Goal: Task Accomplishment & Management: Manage account settings

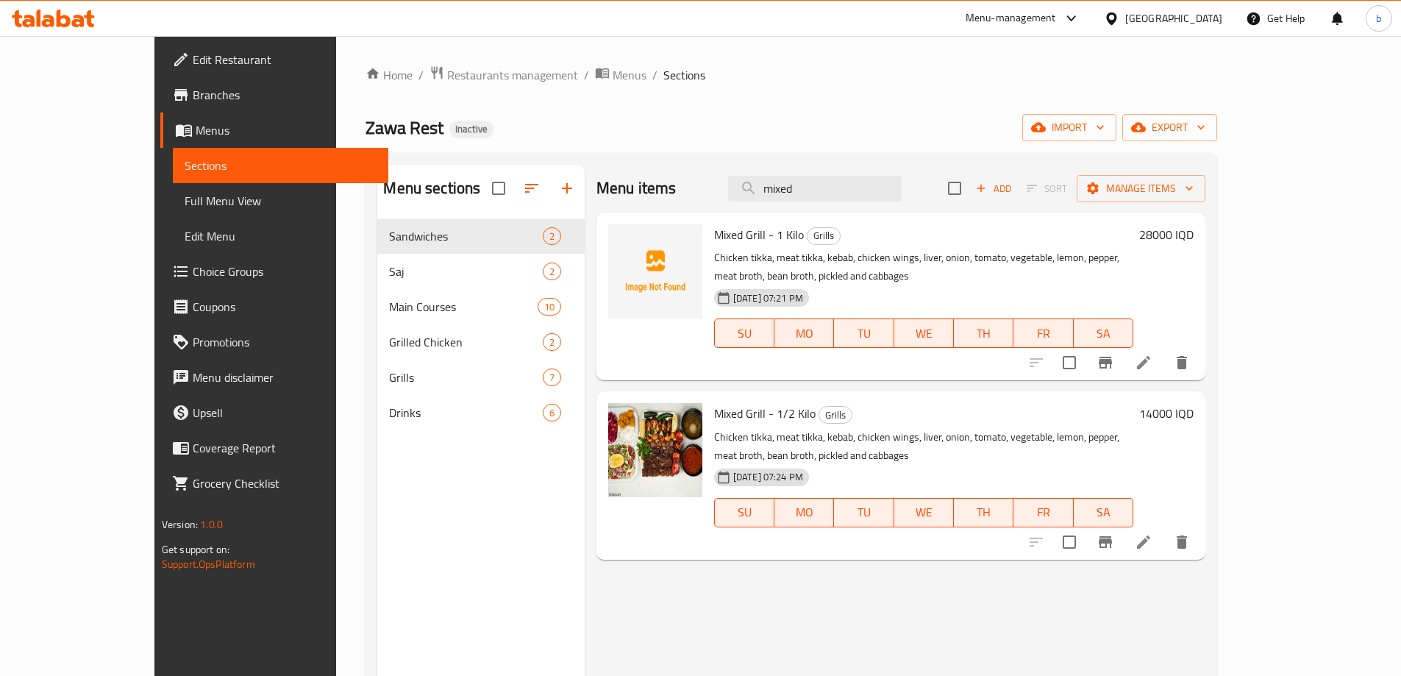
click at [72, 29] on div at bounding box center [53, 18] width 107 height 29
click at [85, 22] on icon at bounding box center [53, 19] width 83 height 18
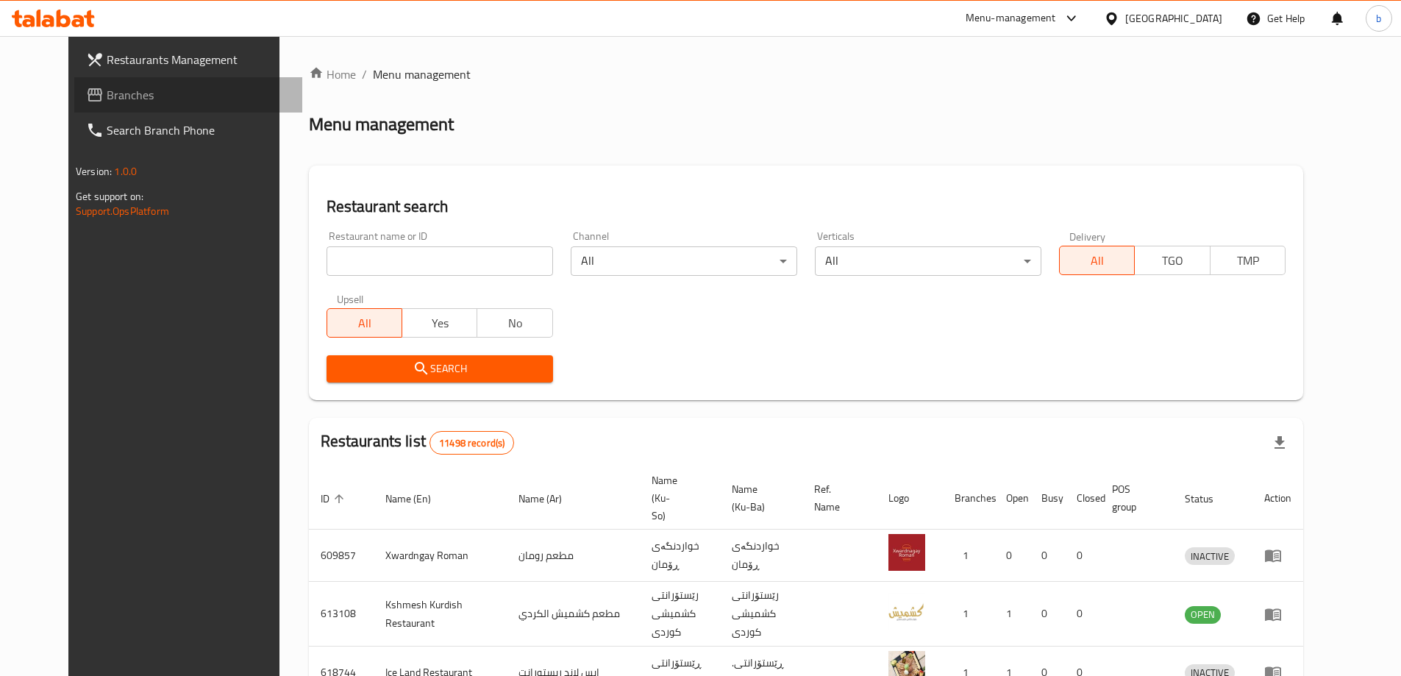
click at [140, 101] on span "Branches" at bounding box center [199, 95] width 184 height 18
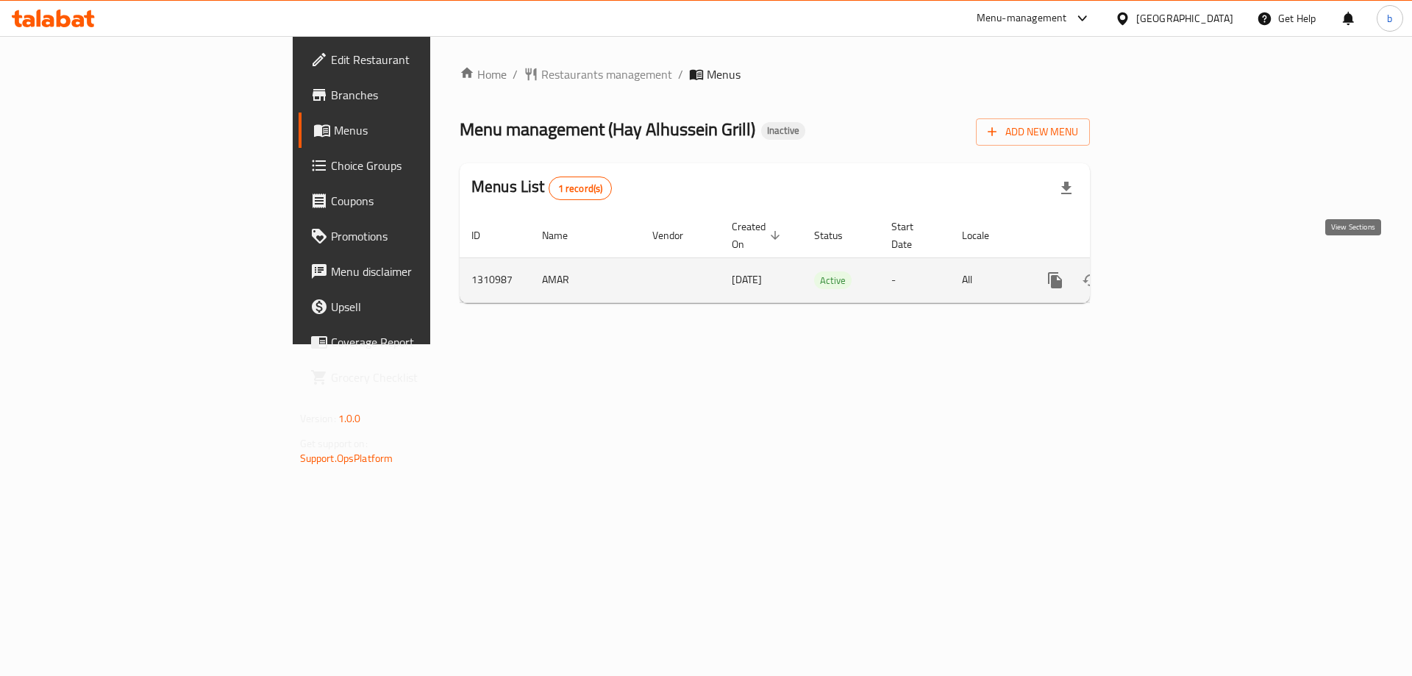
click at [1168, 274] on icon "enhanced table" at bounding box center [1160, 280] width 13 height 13
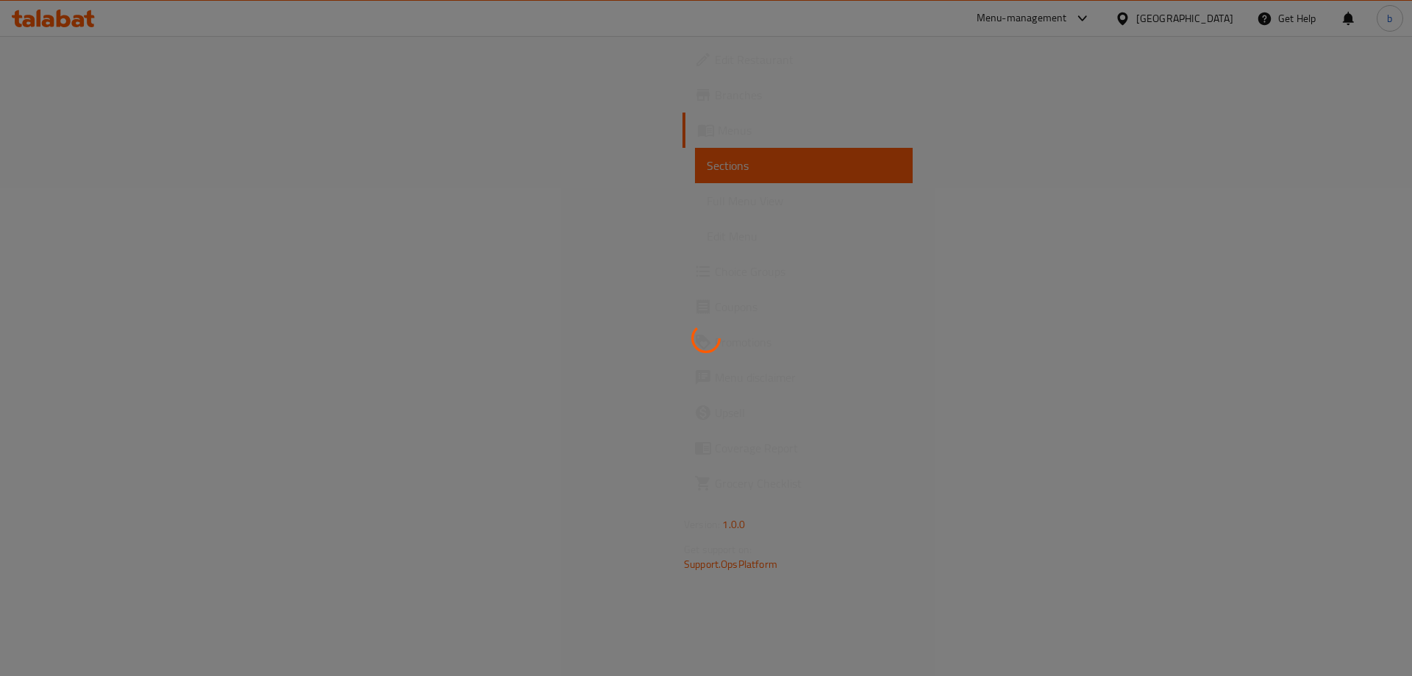
click at [82, 195] on div at bounding box center [706, 338] width 1412 height 676
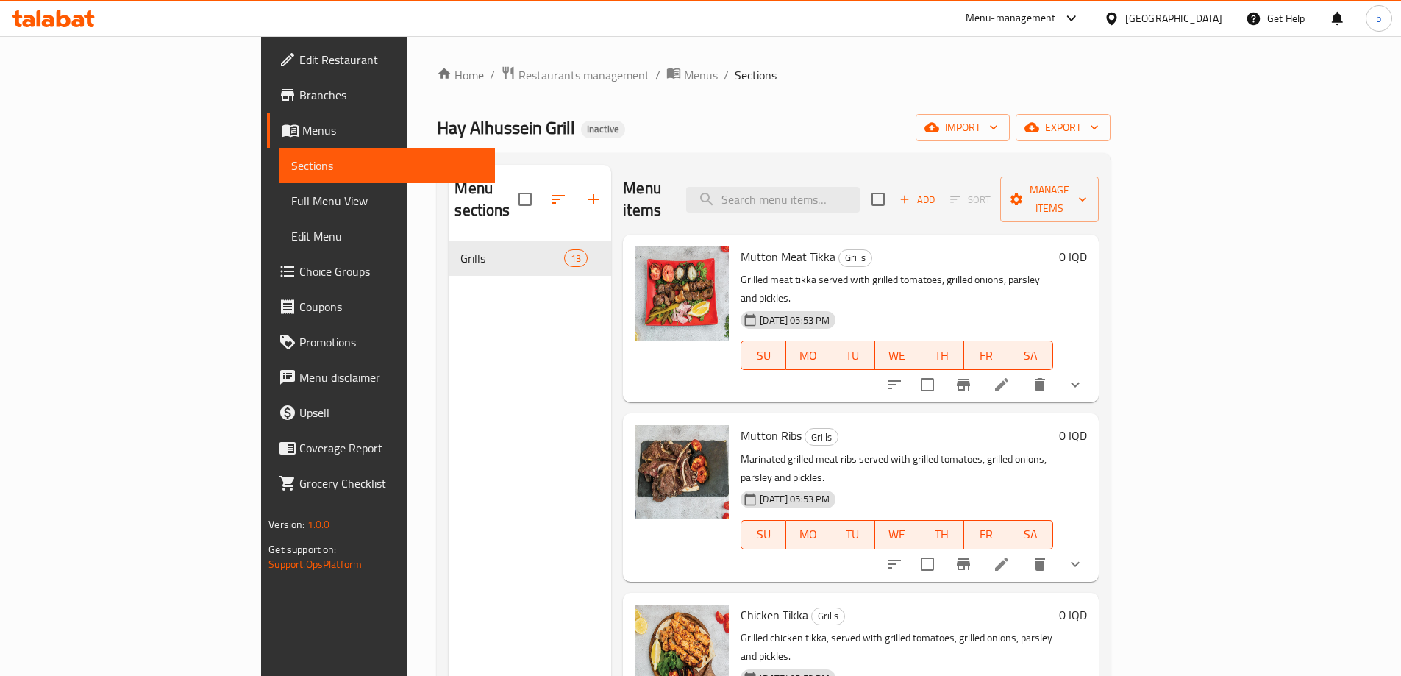
click at [291, 197] on span "Full Menu View" at bounding box center [387, 201] width 192 height 18
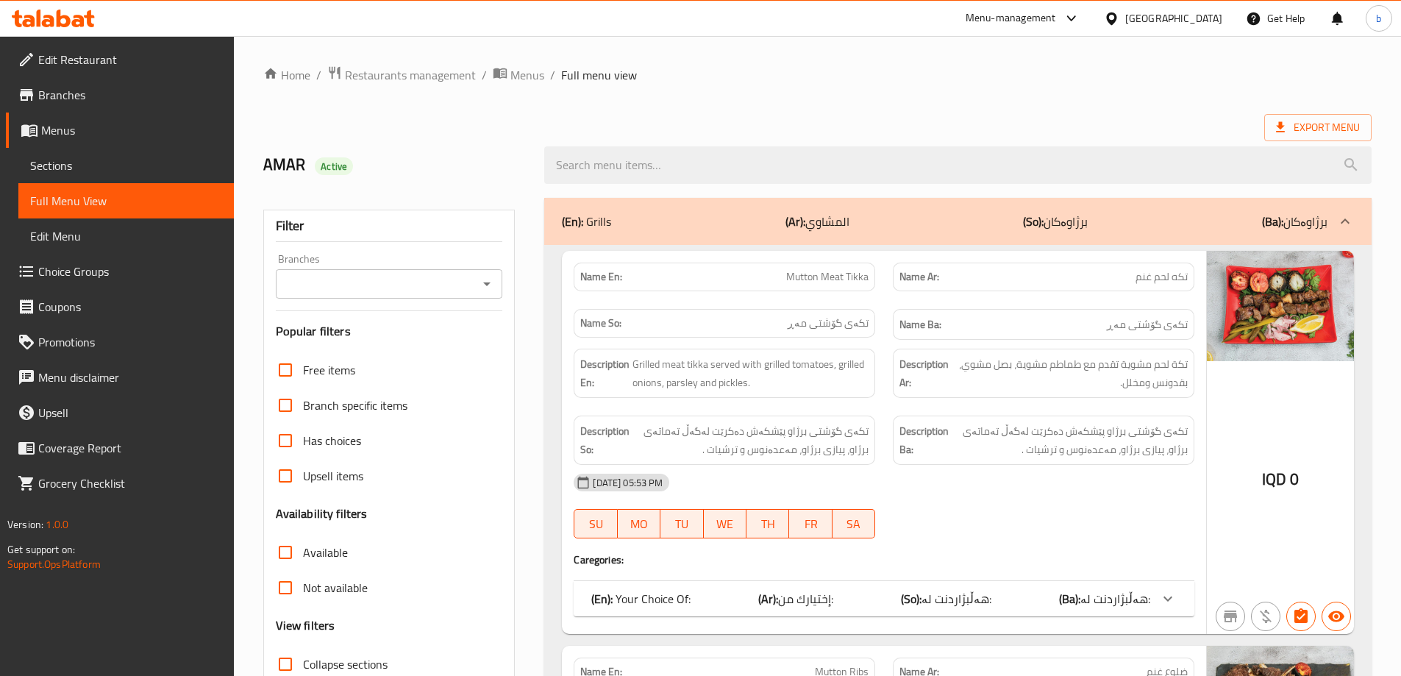
click at [496, 278] on div "Branches" at bounding box center [389, 283] width 227 height 29
click at [485, 282] on icon "Open" at bounding box center [487, 284] width 18 height 18
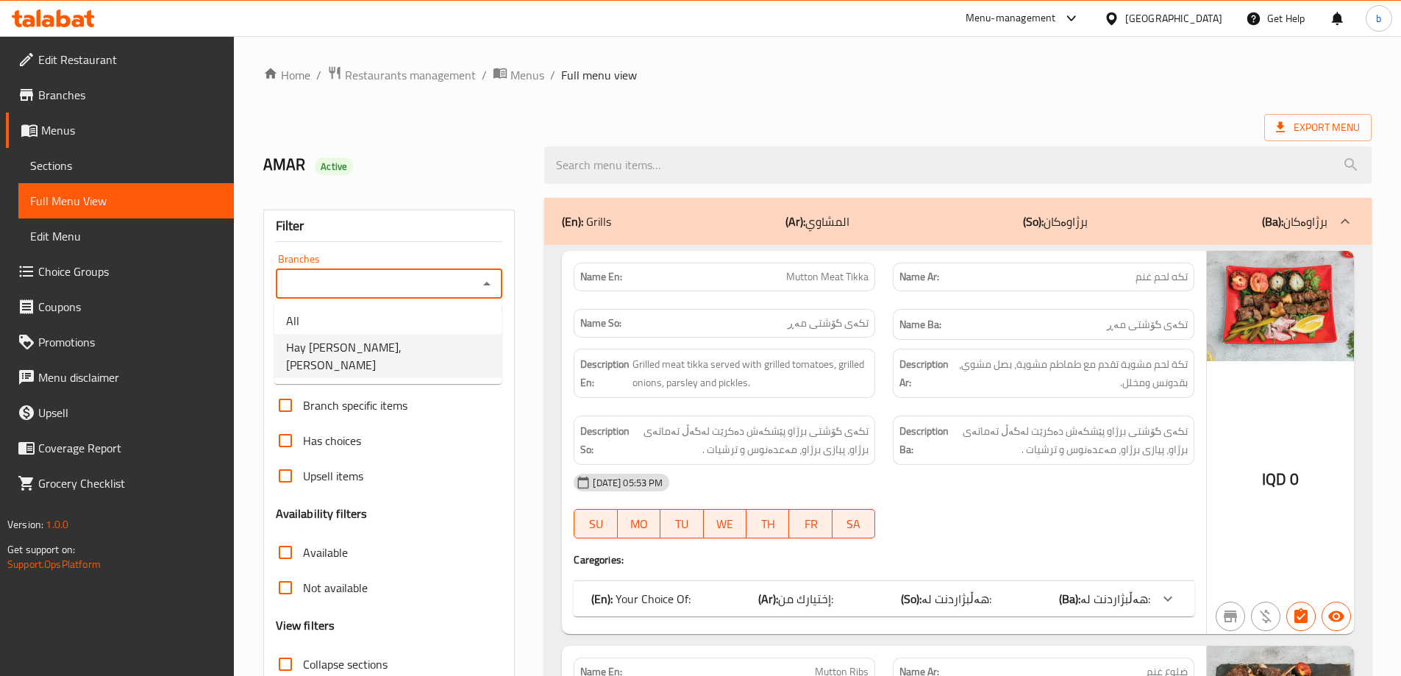
click at [404, 353] on span "Hay Alhussein Grill, Hay AlHussein" at bounding box center [388, 355] width 204 height 35
type input "Hay Alhussein Grill, Hay AlHussein"
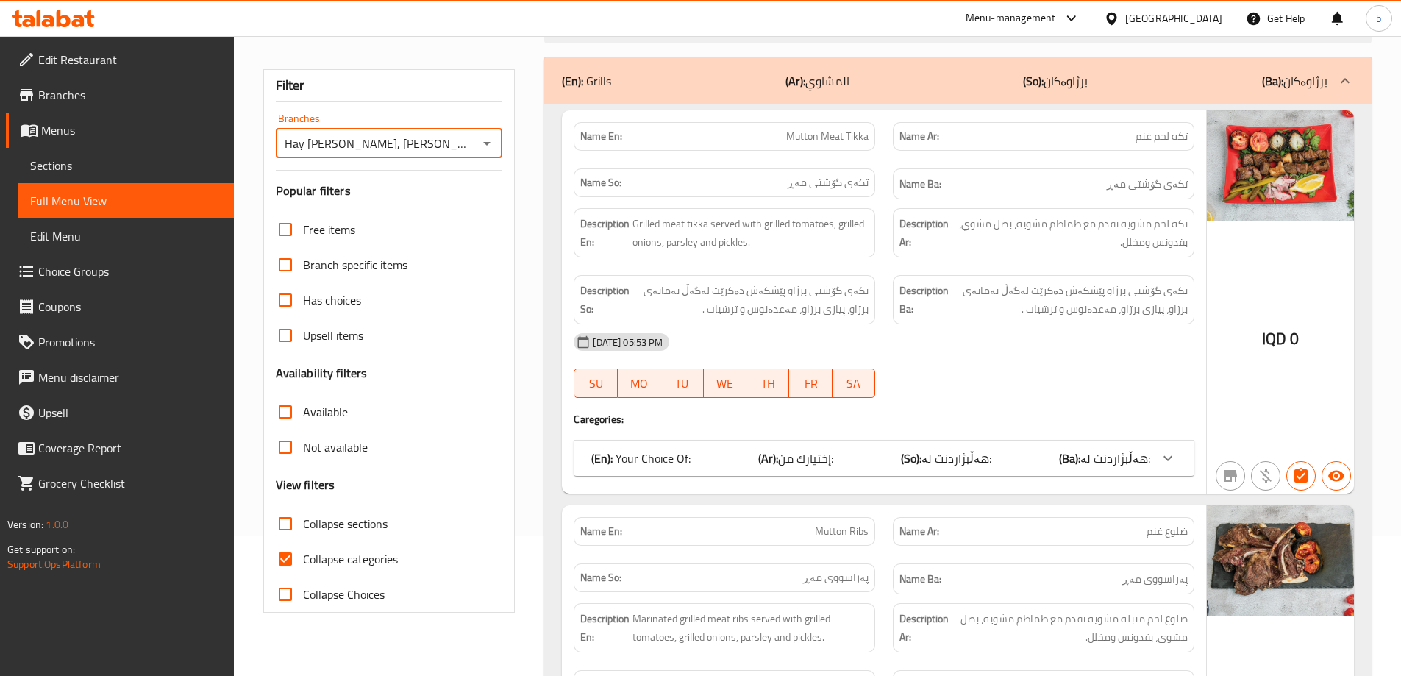
scroll to position [171, 0]
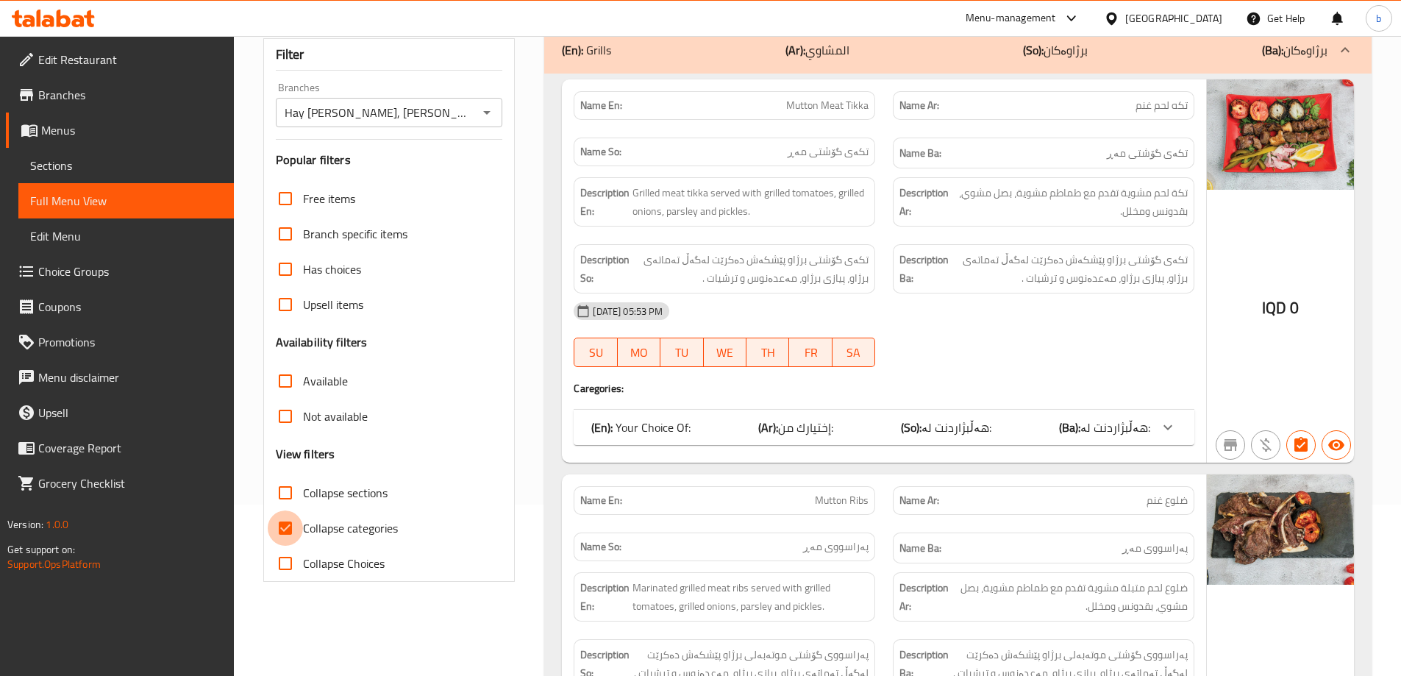
click at [294, 525] on input "Collapse categories" at bounding box center [285, 527] width 35 height 35
checkbox input "false"
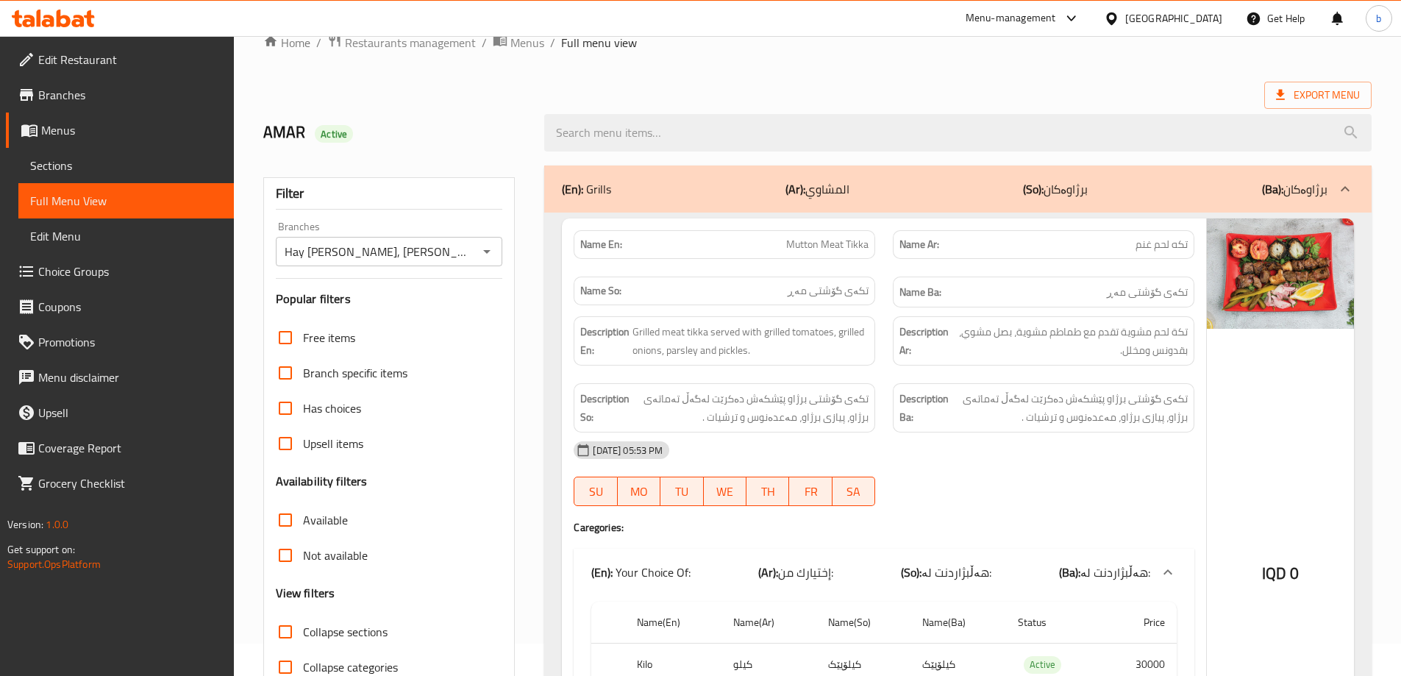
scroll to position [0, 0]
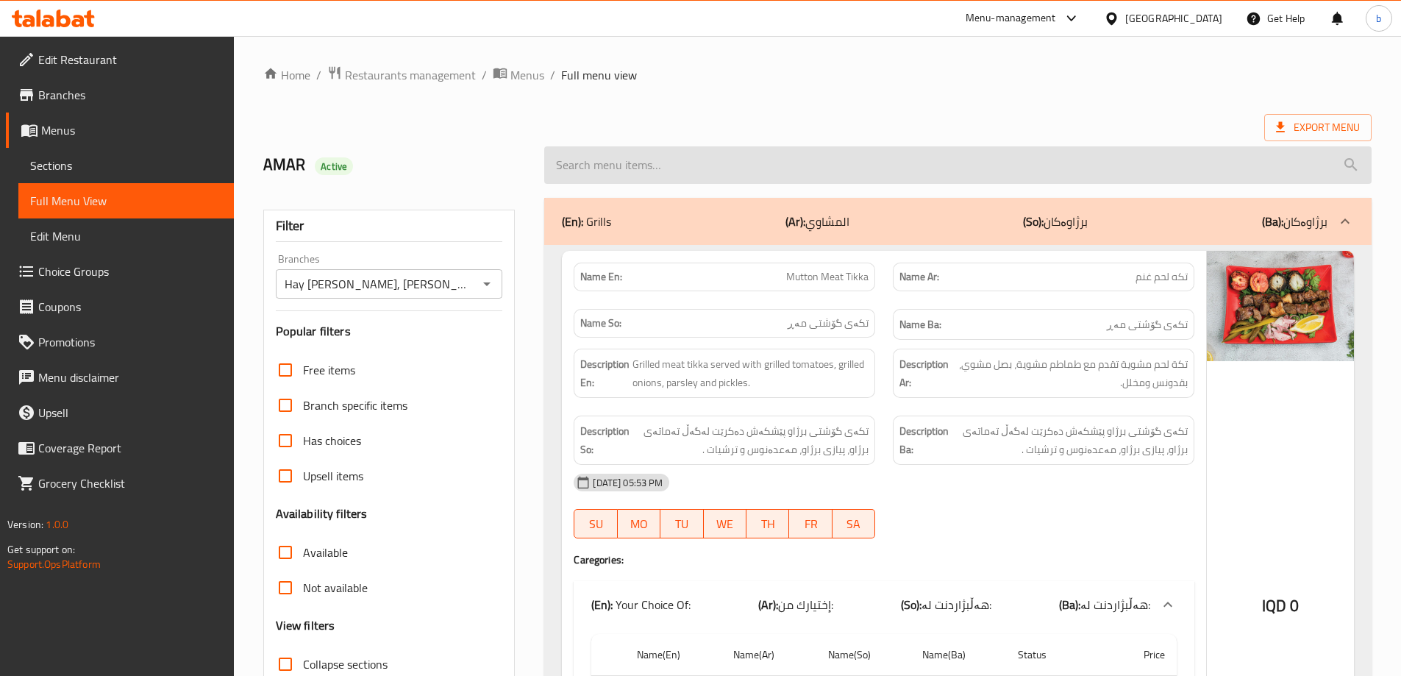
click at [789, 159] on input "search" at bounding box center [957, 164] width 827 height 37
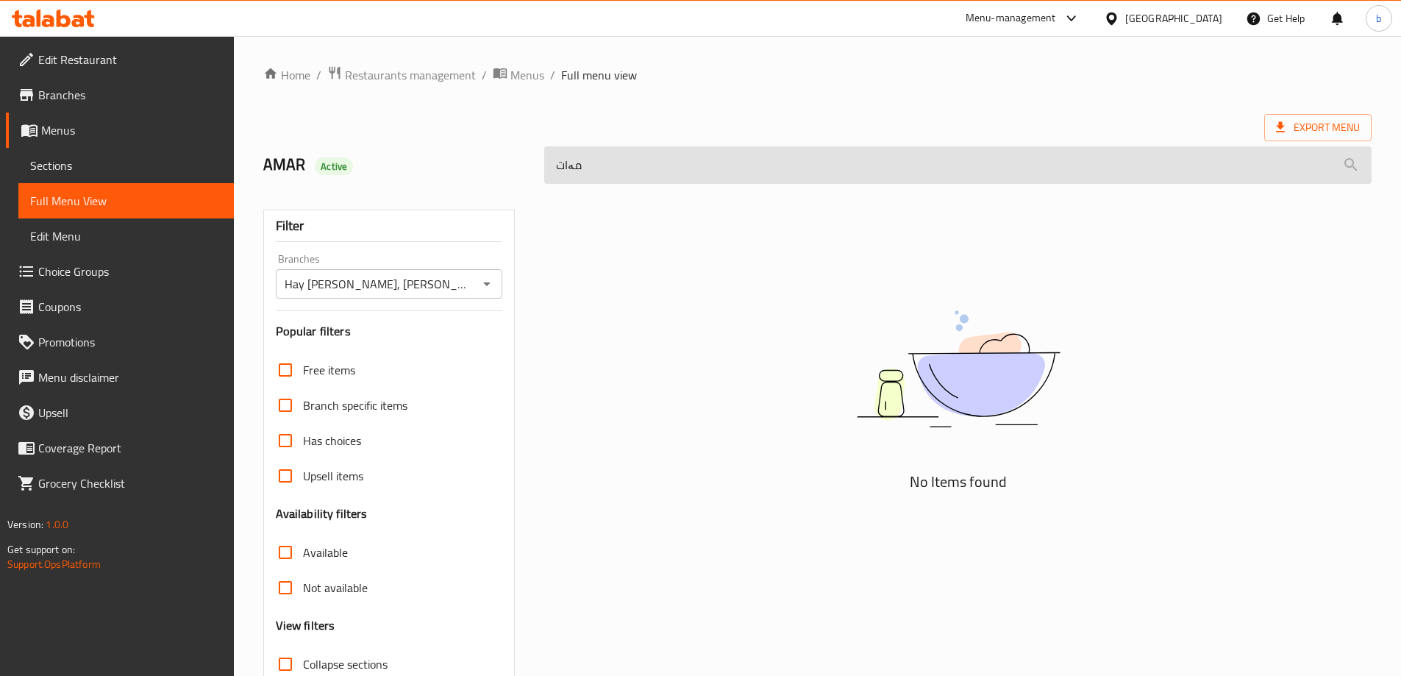
type input "مەات"
type input "n"
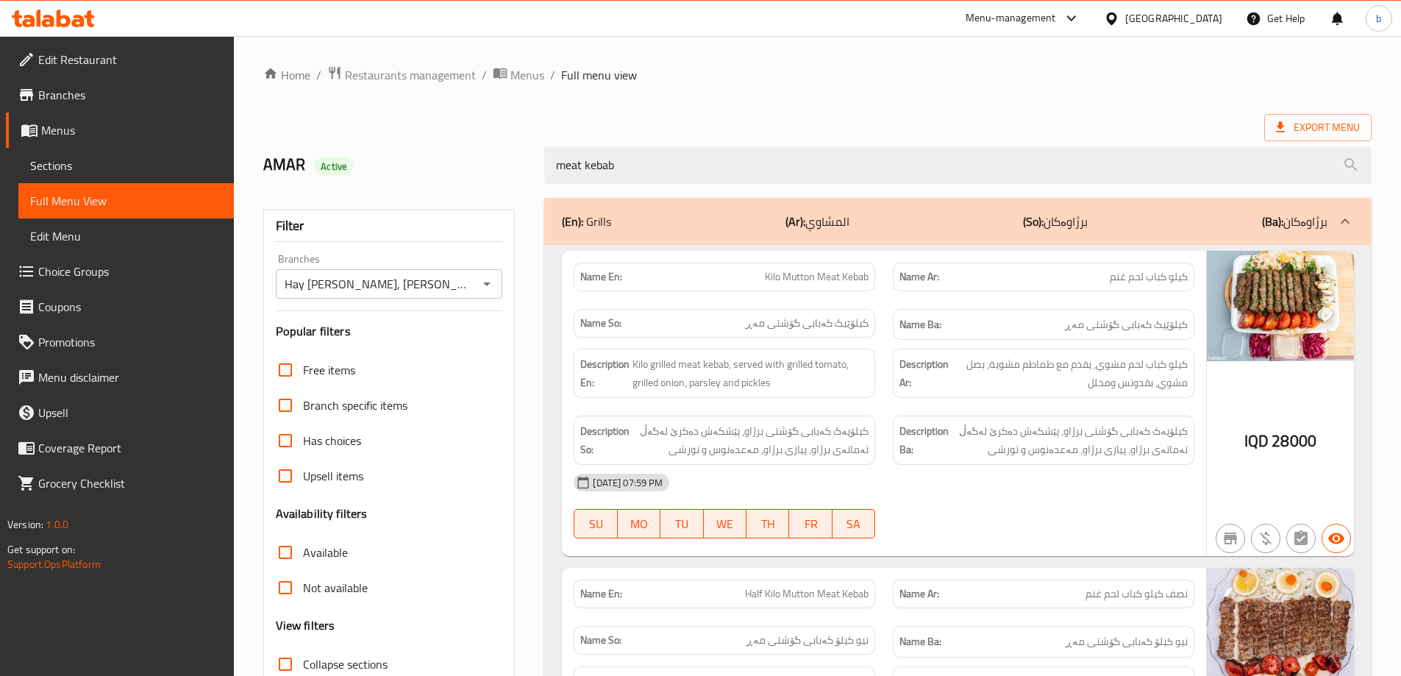
drag, startPoint x: 751, startPoint y: 168, endPoint x: 286, endPoint y: 150, distance: 465.0
click at [286, 150] on div "AMAR Active meat kebab" at bounding box center [817, 164] width 1126 height 65
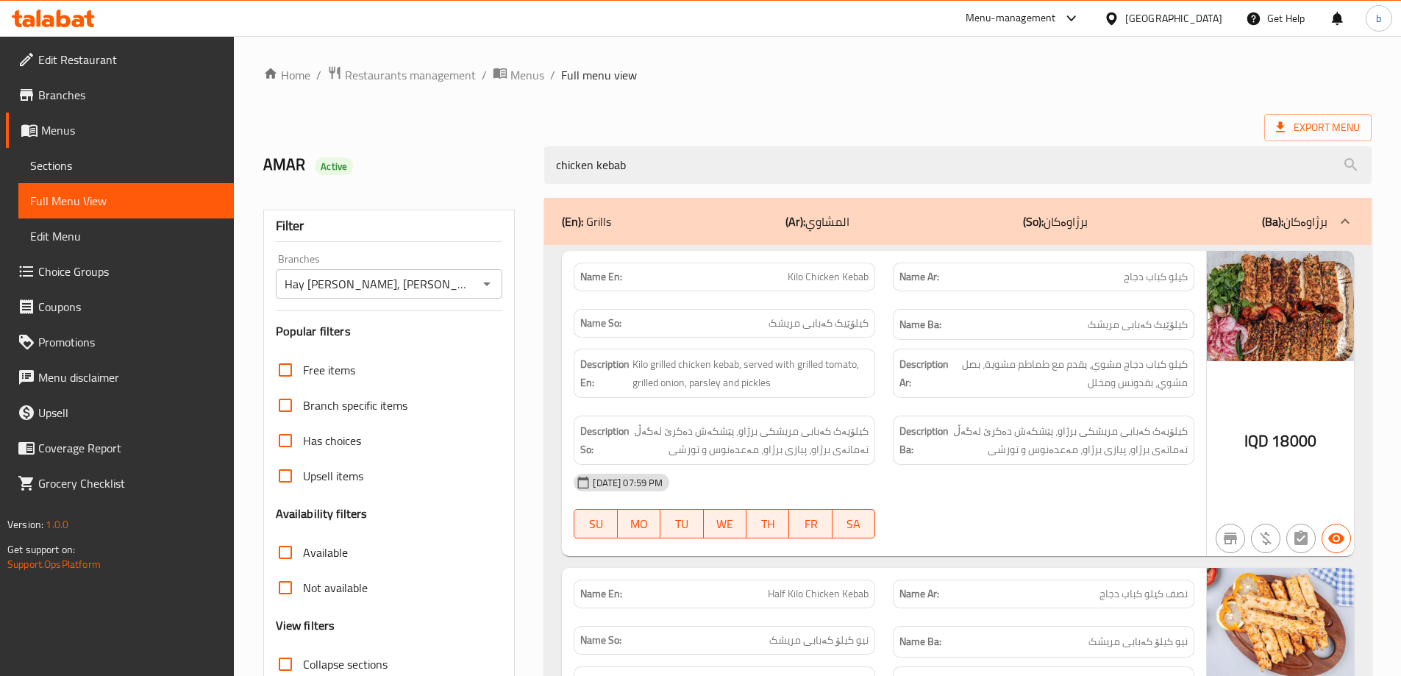
type input "chicken kebab"
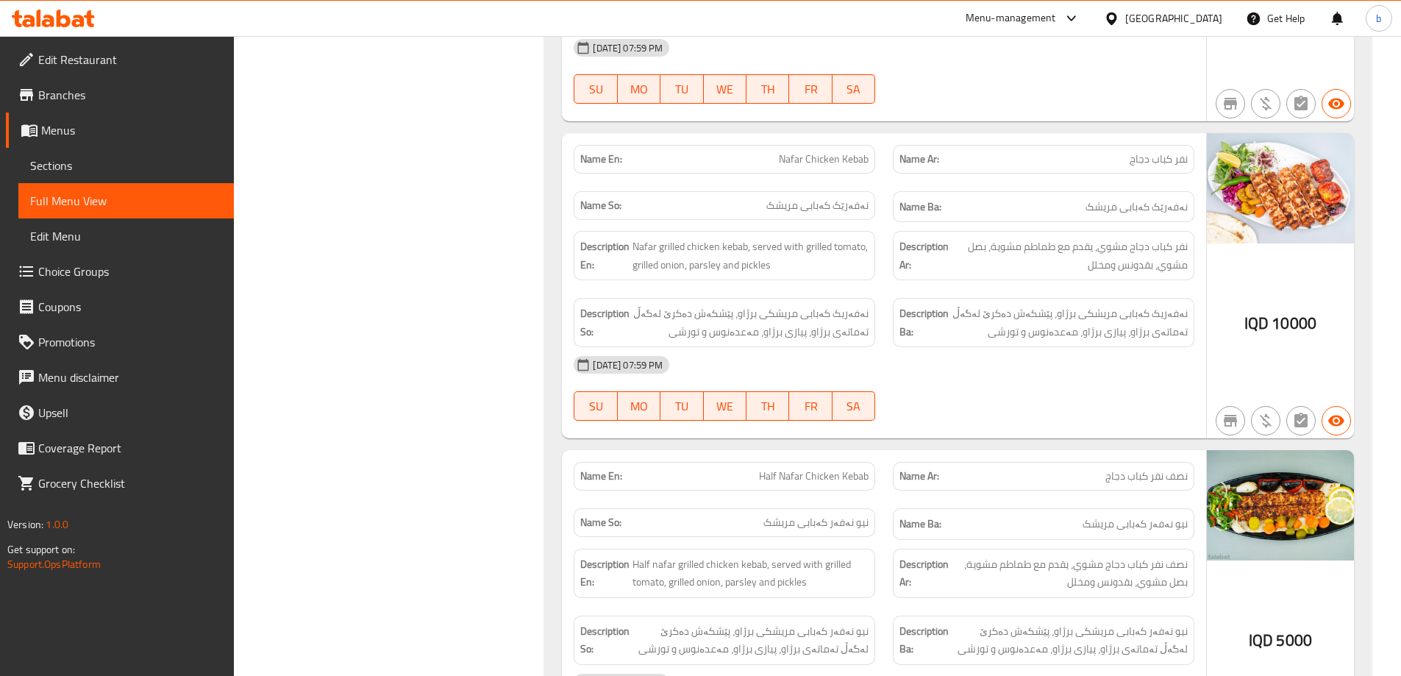
scroll to position [720, 0]
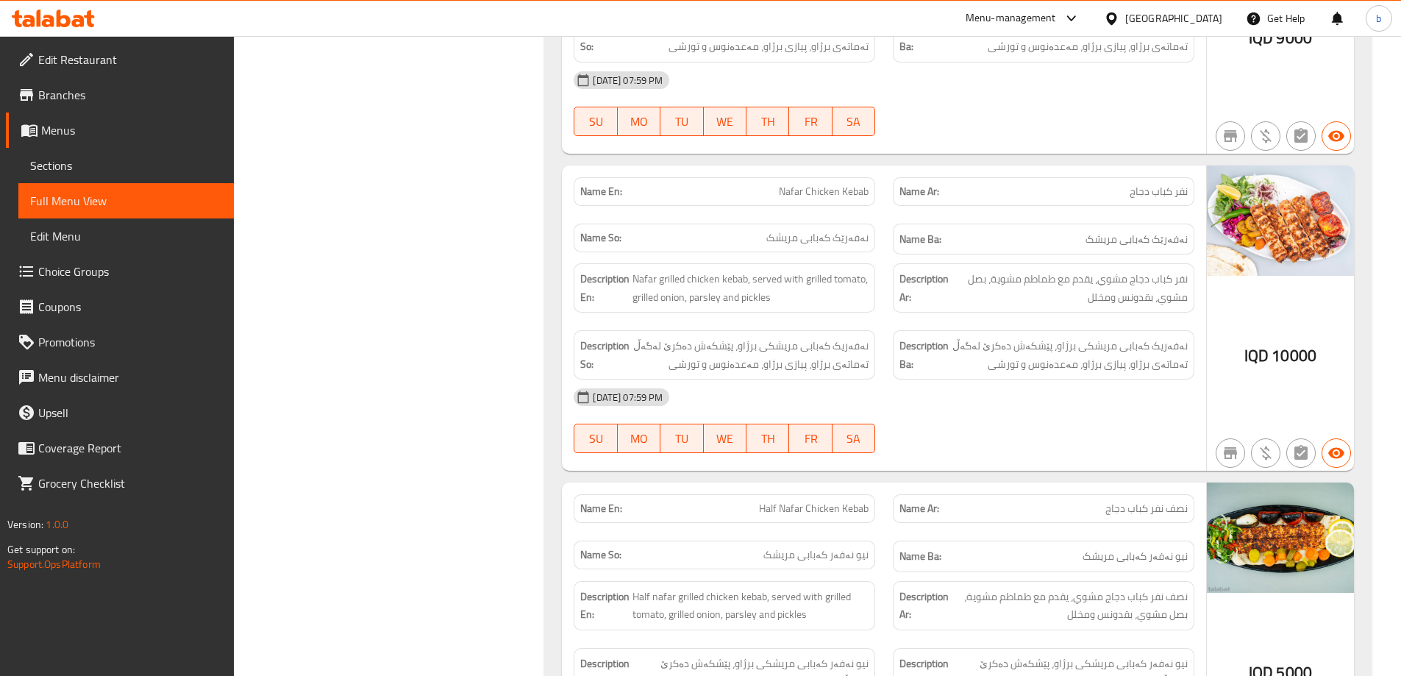
click at [63, 19] on icon at bounding box center [53, 19] width 83 height 18
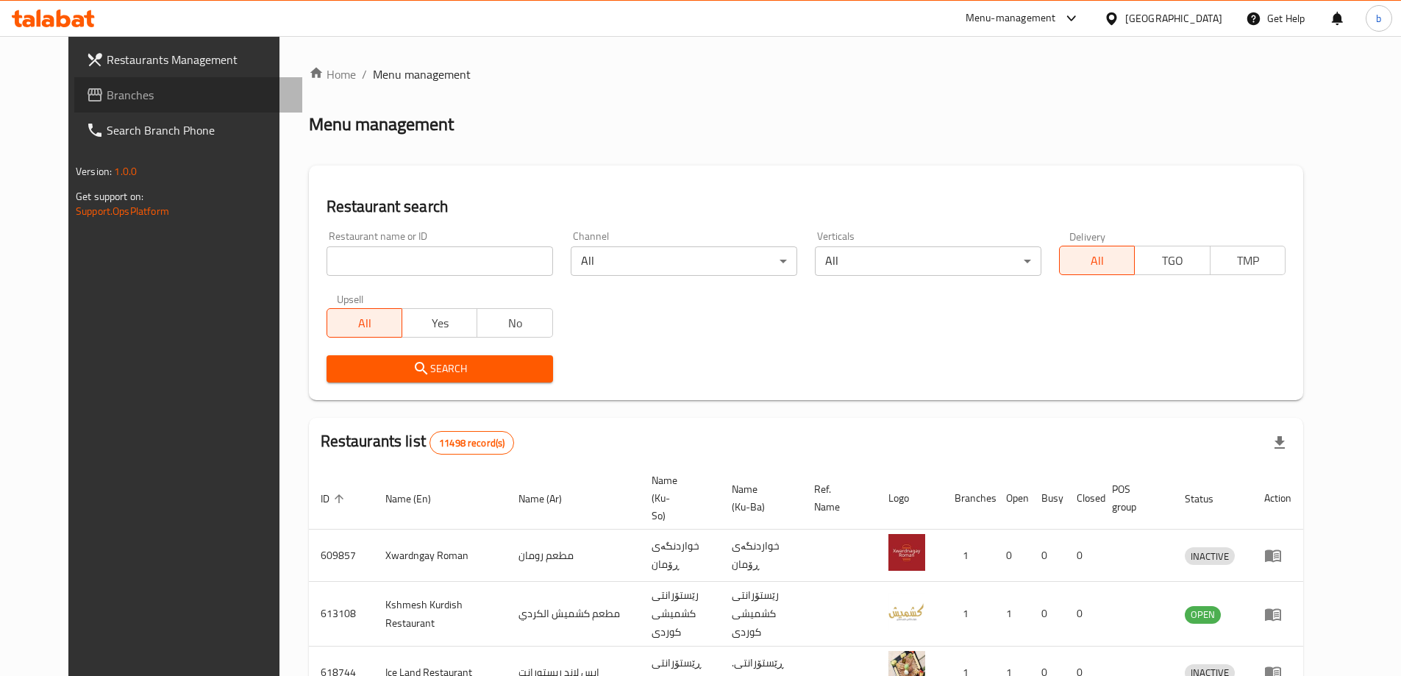
click at [118, 96] on span "Branches" at bounding box center [199, 95] width 184 height 18
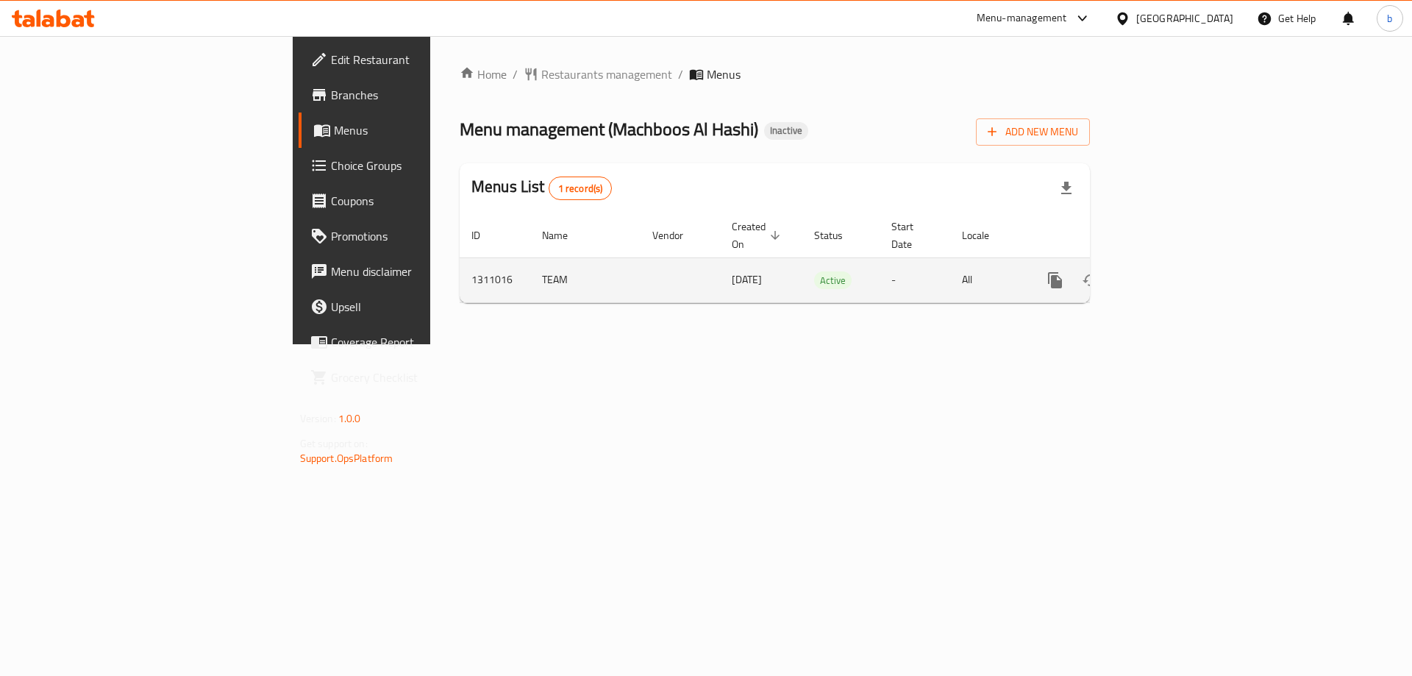
click at [1170, 271] on icon "enhanced table" at bounding box center [1161, 280] width 18 height 18
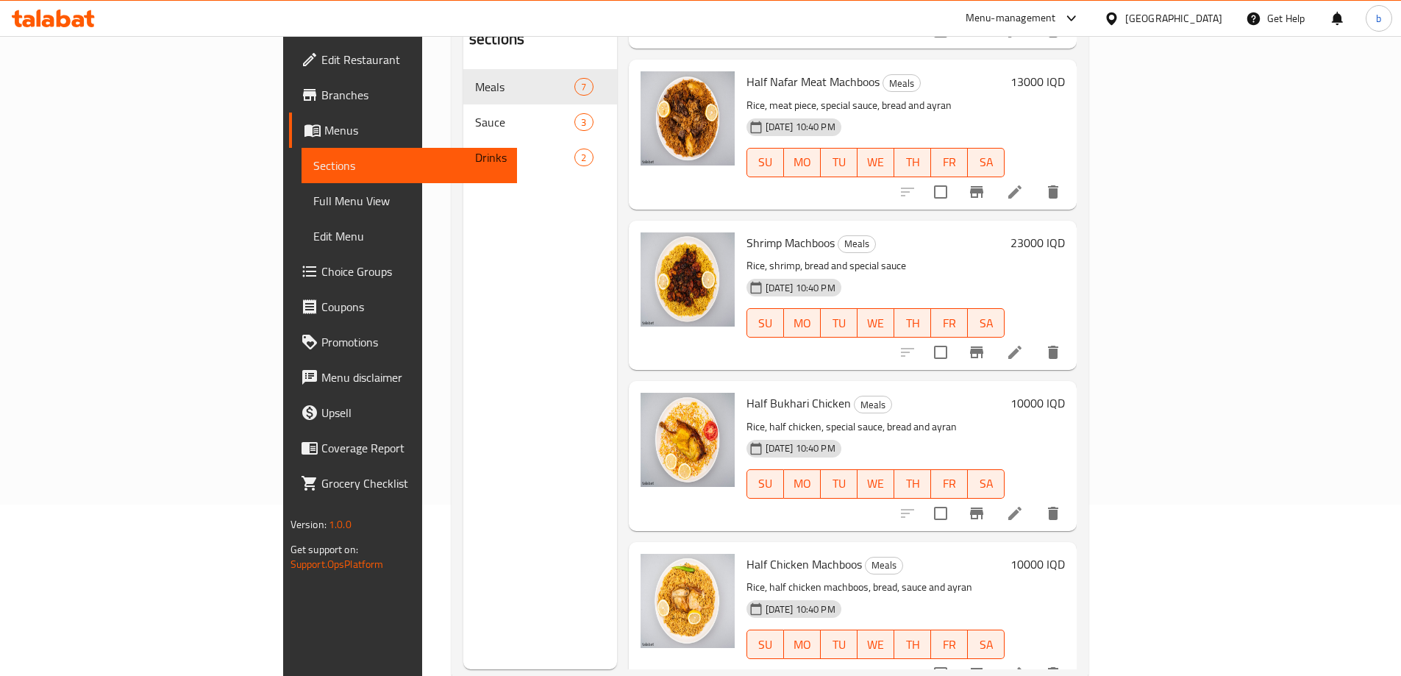
scroll to position [206, 0]
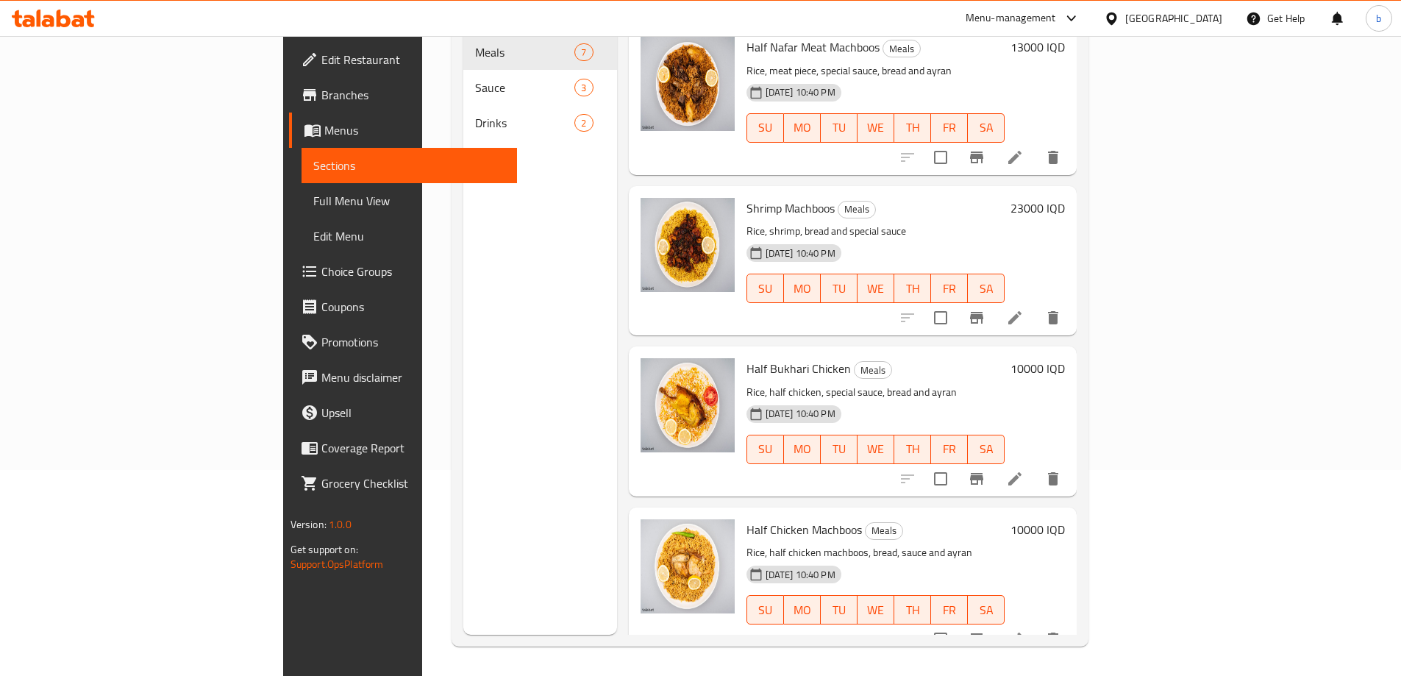
drag, startPoint x: 540, startPoint y: 419, endPoint x: 494, endPoint y: 334, distance: 97.1
click at [540, 419] on div "Menu sections Meals 7 Sauce 3 Drinks 2" at bounding box center [540, 297] width 154 height 676
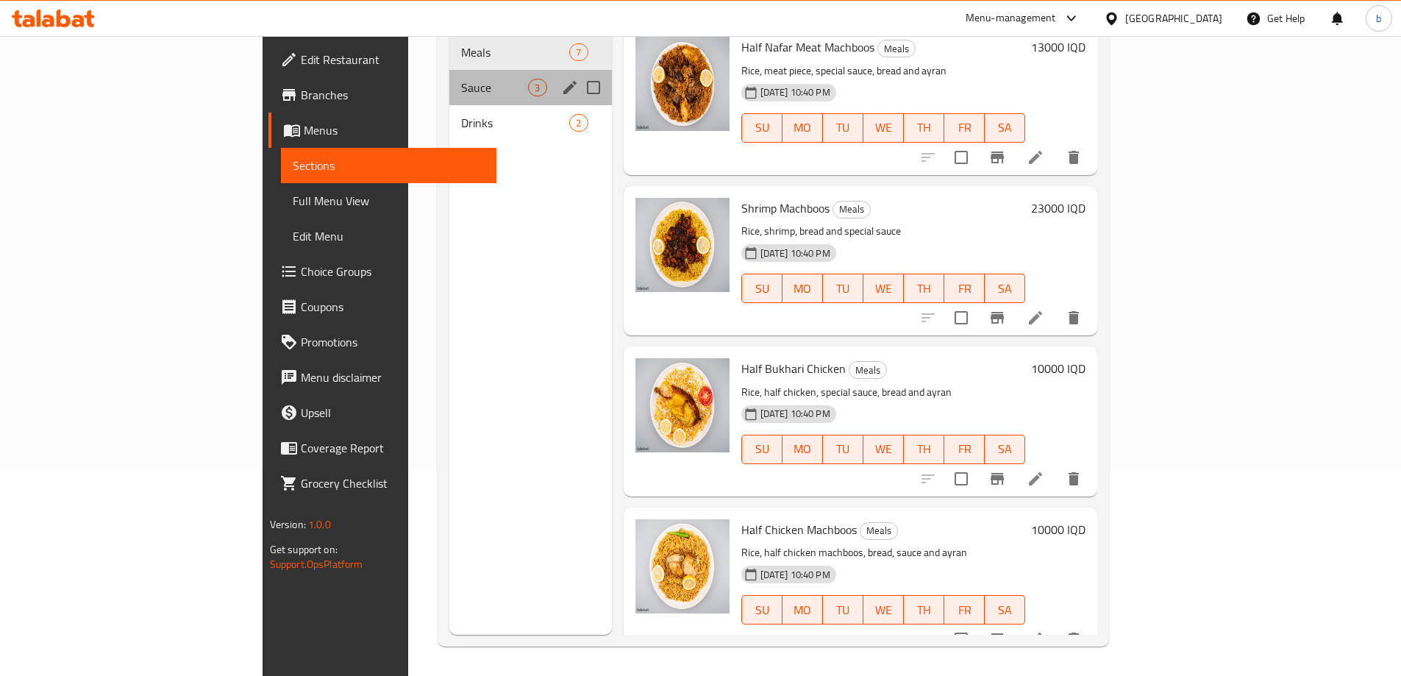
click at [449, 77] on div "Sauce 3" at bounding box center [530, 87] width 162 height 35
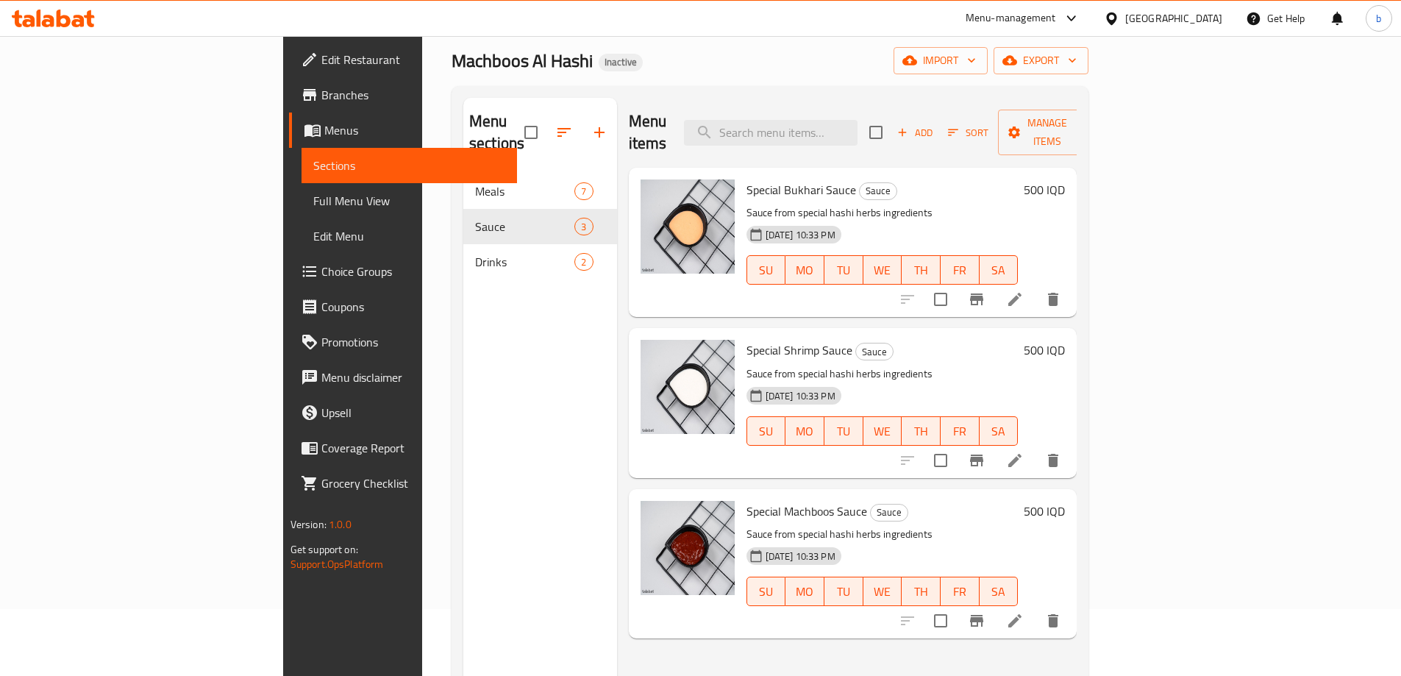
scroll to position [35, 0]
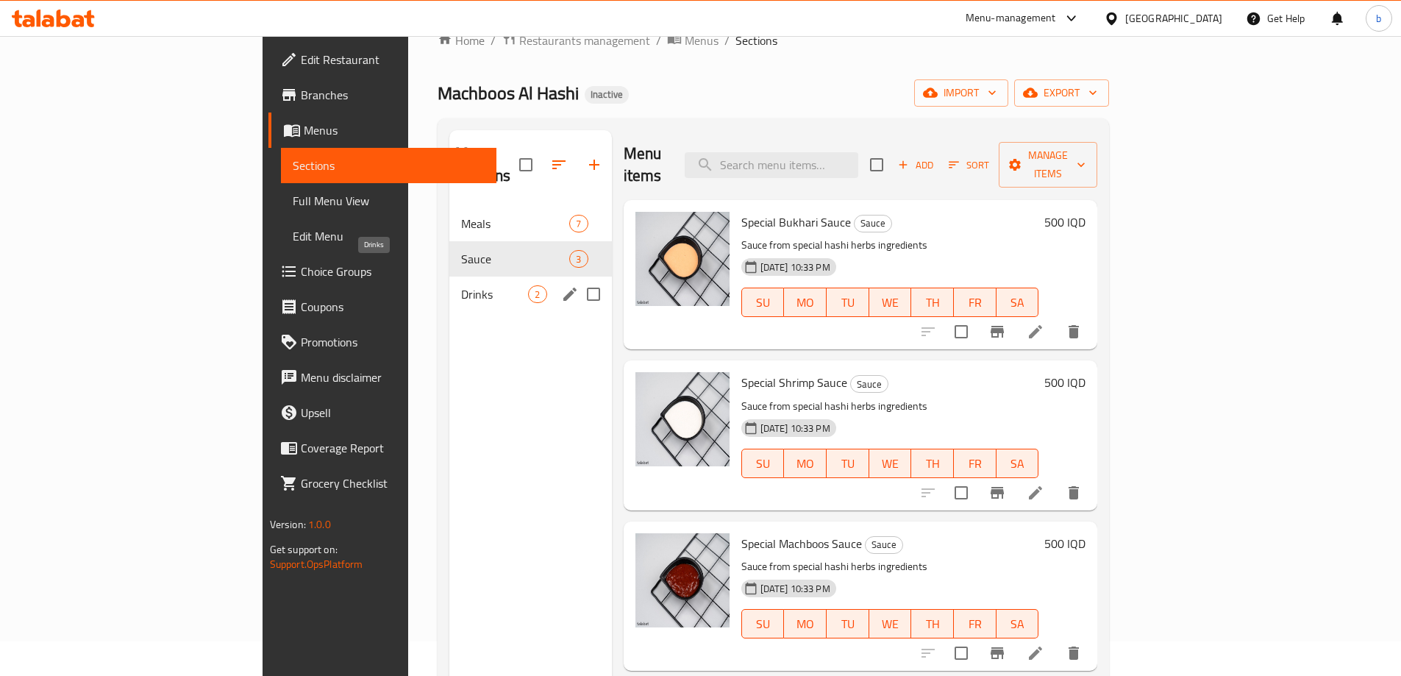
click at [461, 285] on span "Drinks" at bounding box center [494, 294] width 67 height 18
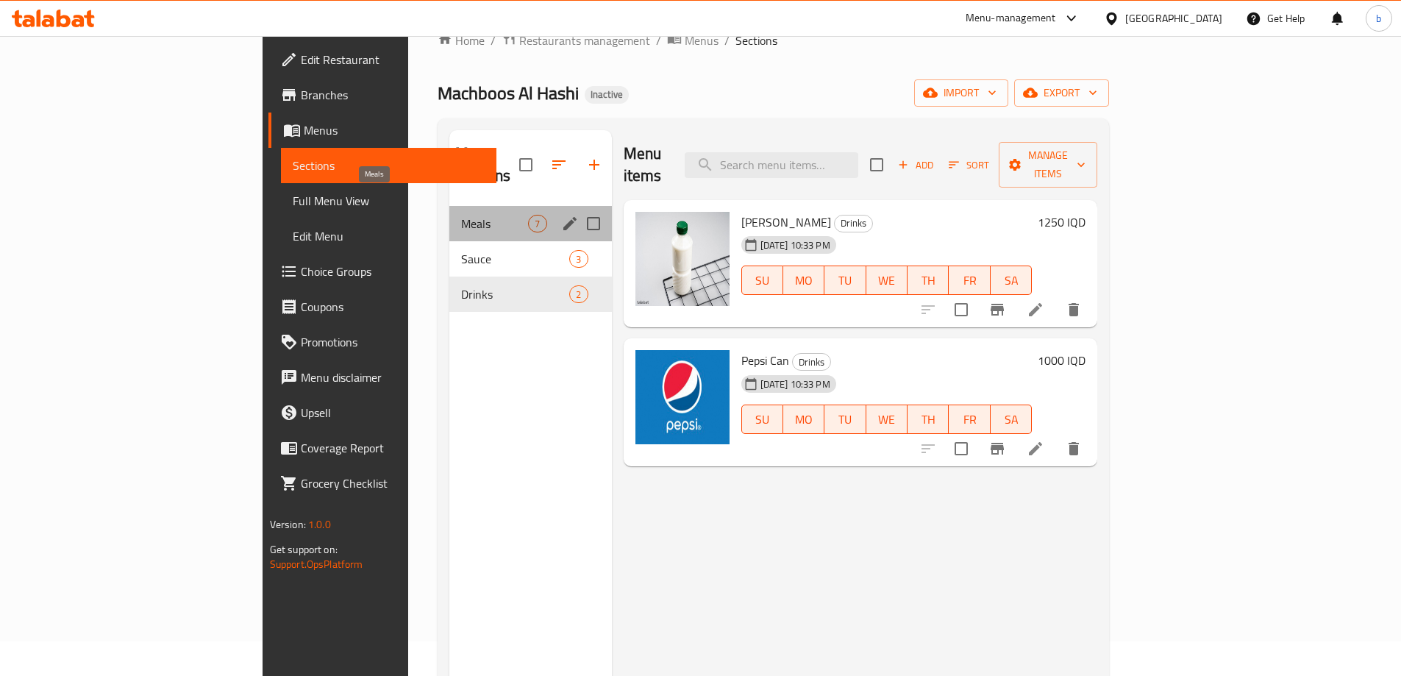
click at [461, 215] on span "Meals" at bounding box center [494, 224] width 67 height 18
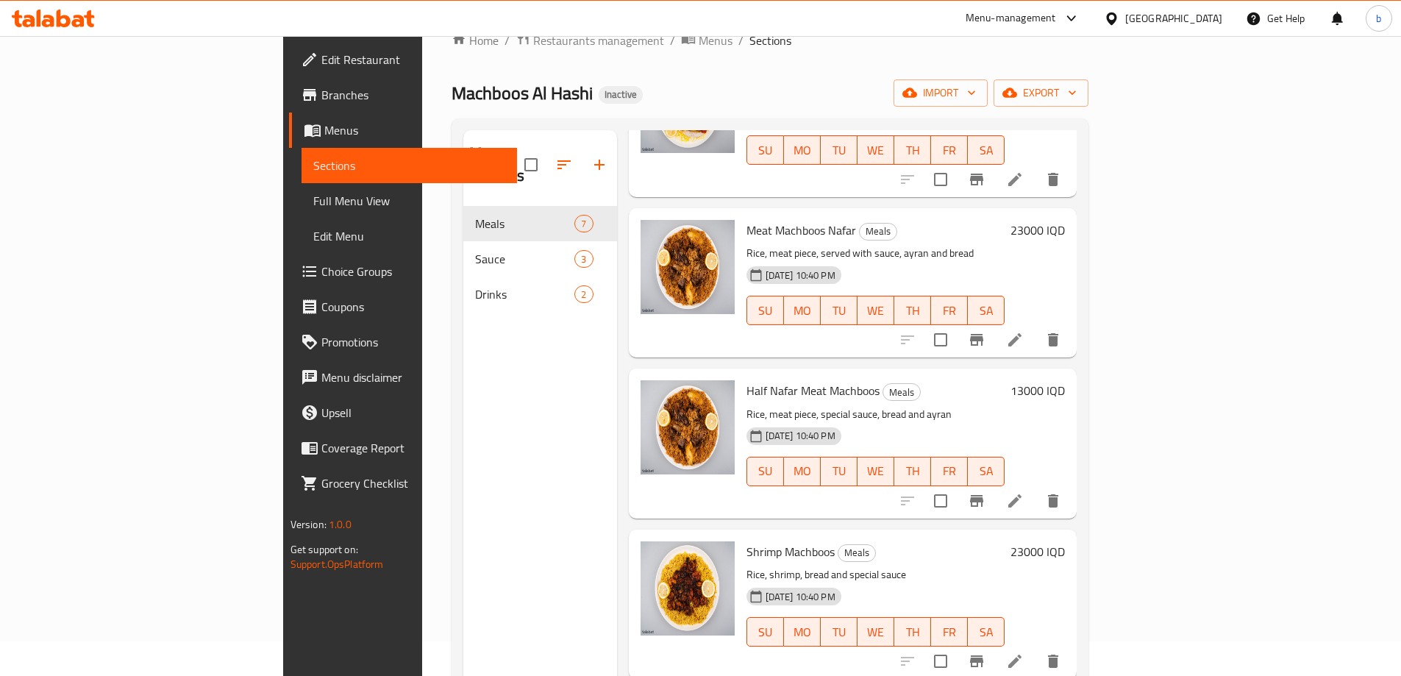
scroll to position [314, 0]
click at [313, 199] on span "Full Menu View" at bounding box center [409, 201] width 192 height 18
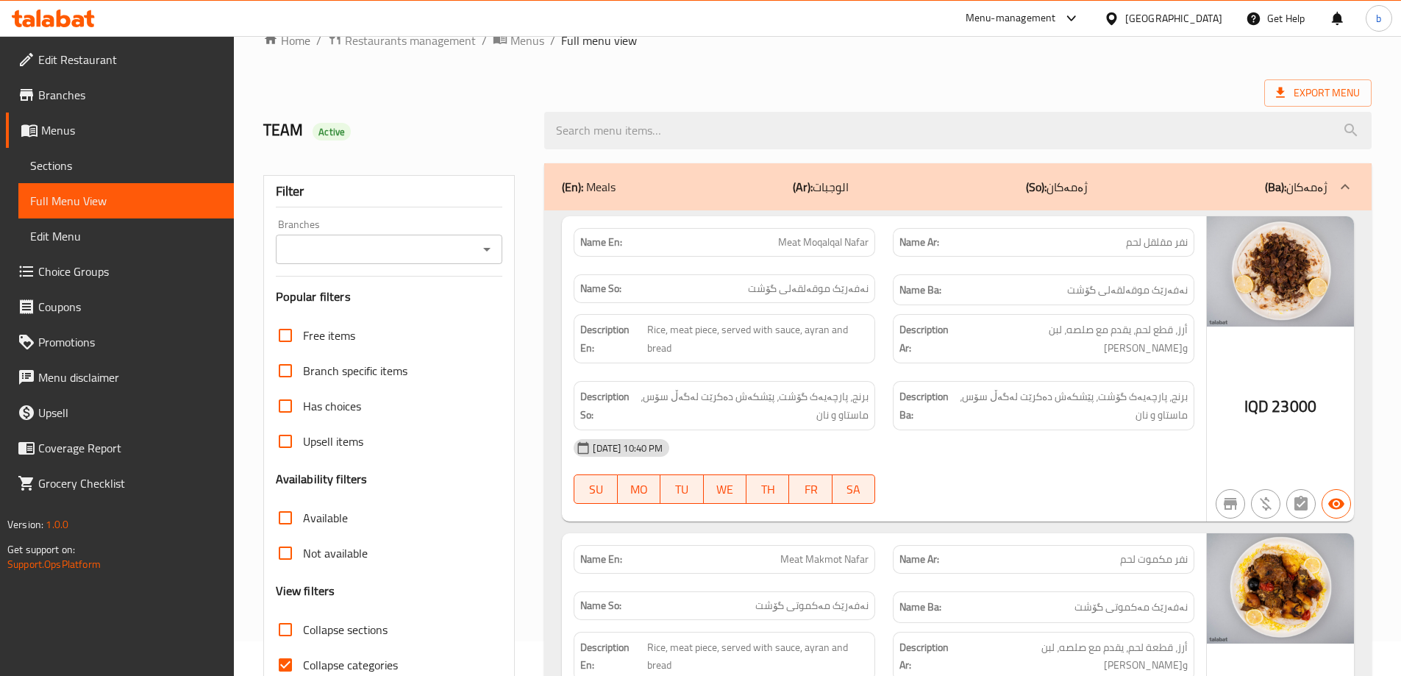
click at [489, 243] on icon "Open" at bounding box center [487, 249] width 18 height 18
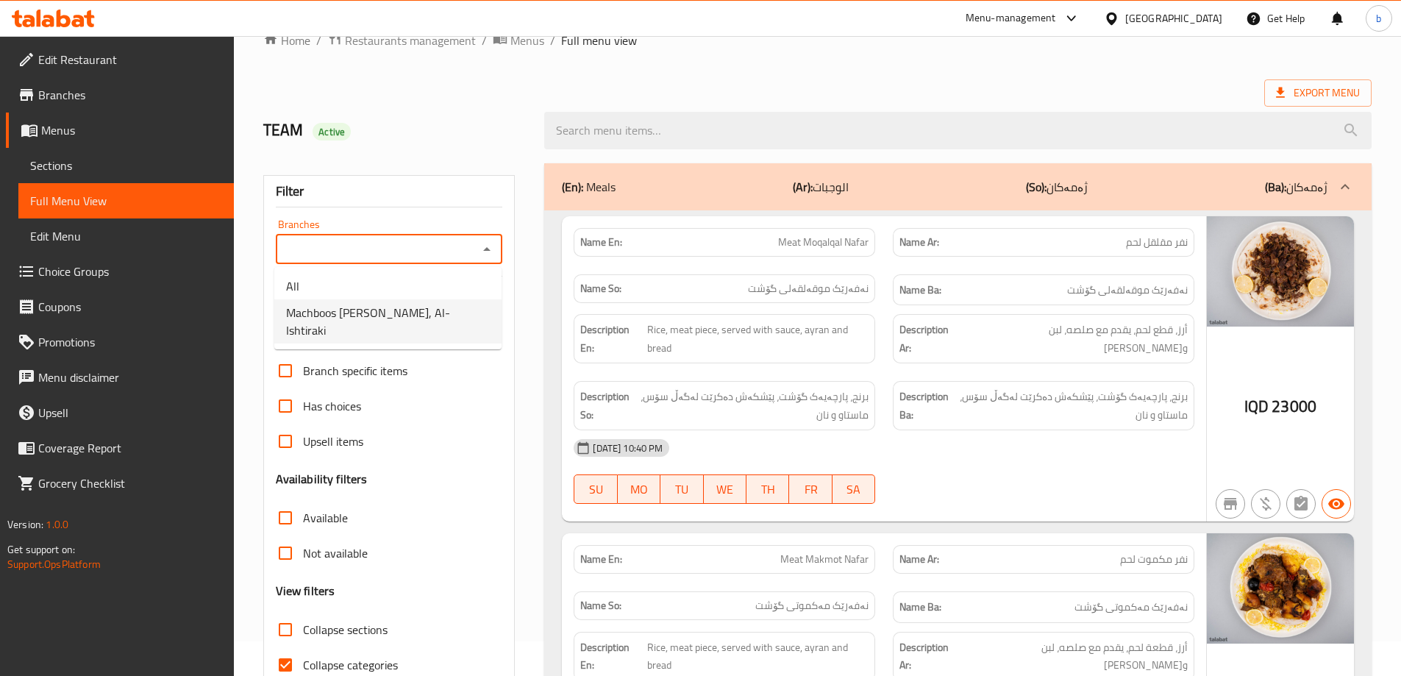
click at [373, 312] on span "Machboos [PERSON_NAME], Al- Ishtiraki" at bounding box center [388, 321] width 204 height 35
type input "Machboos [PERSON_NAME], Al- Ishtiraki"
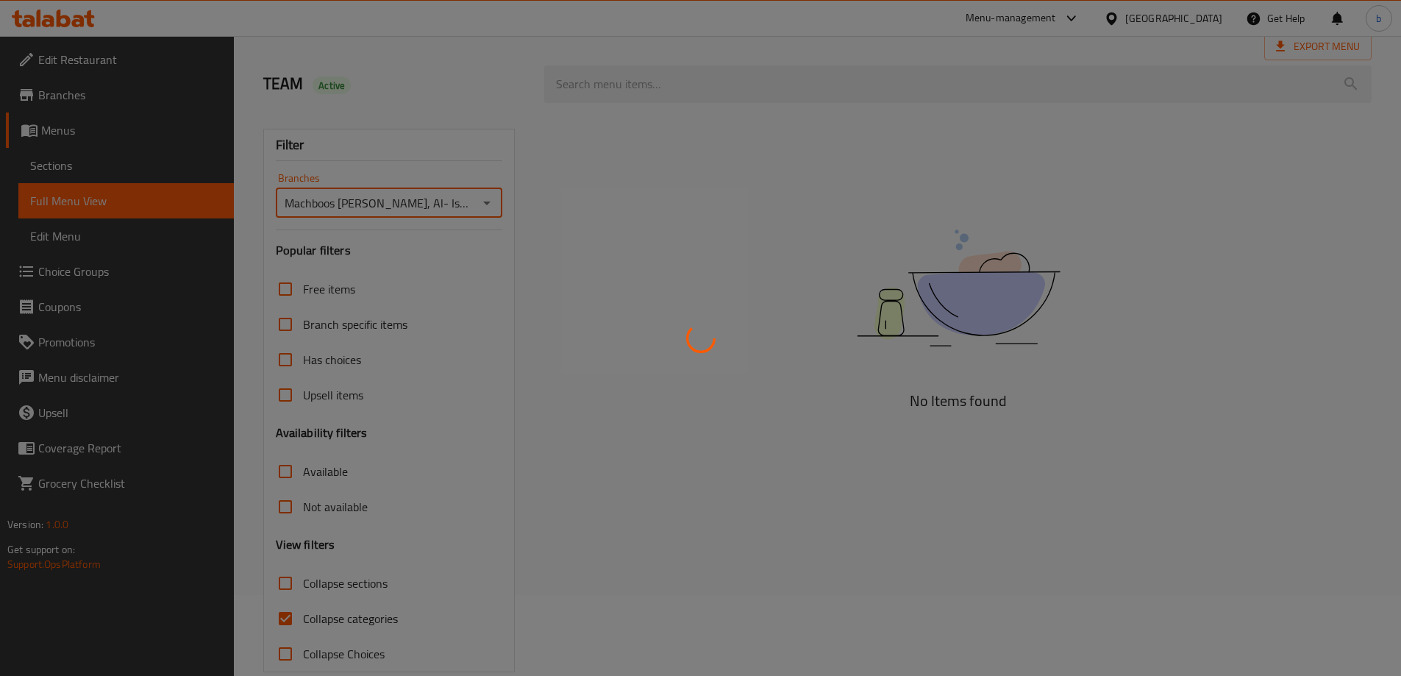
scroll to position [107, 0]
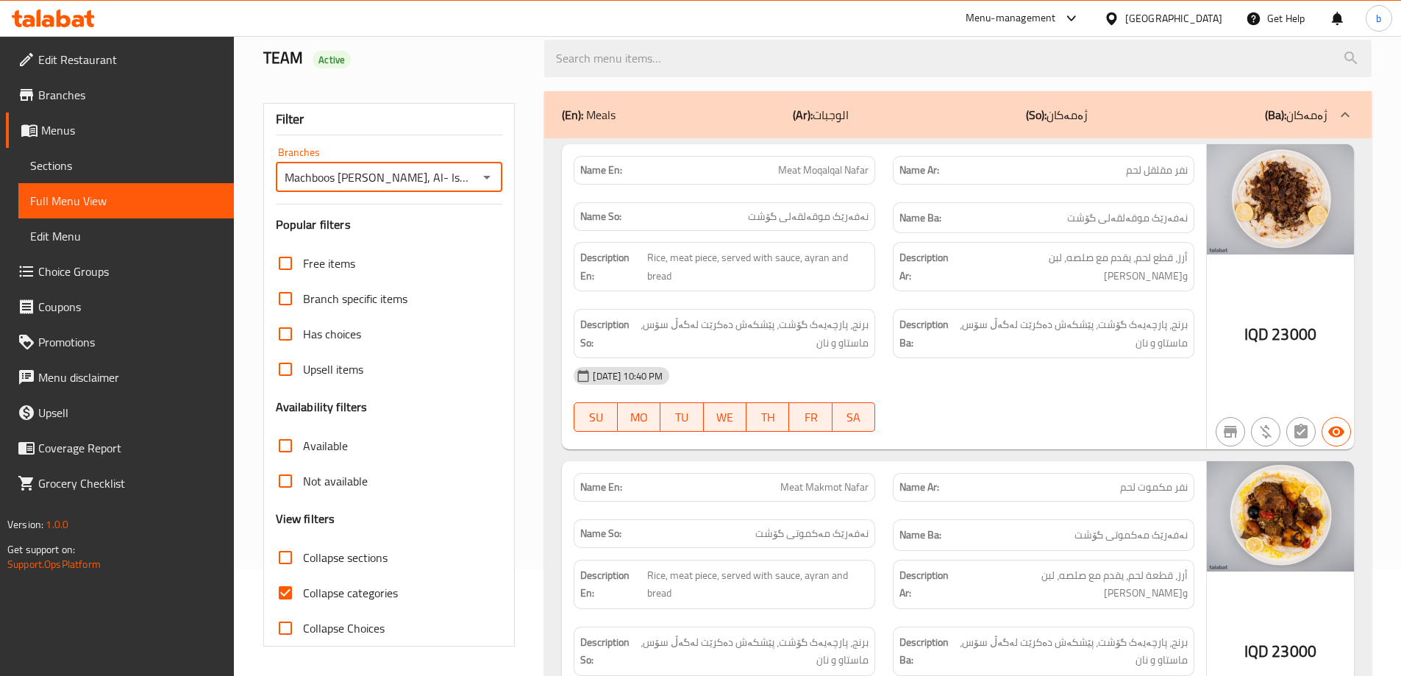
click at [292, 600] on input "Collapse categories" at bounding box center [285, 592] width 35 height 35
checkbox input "false"
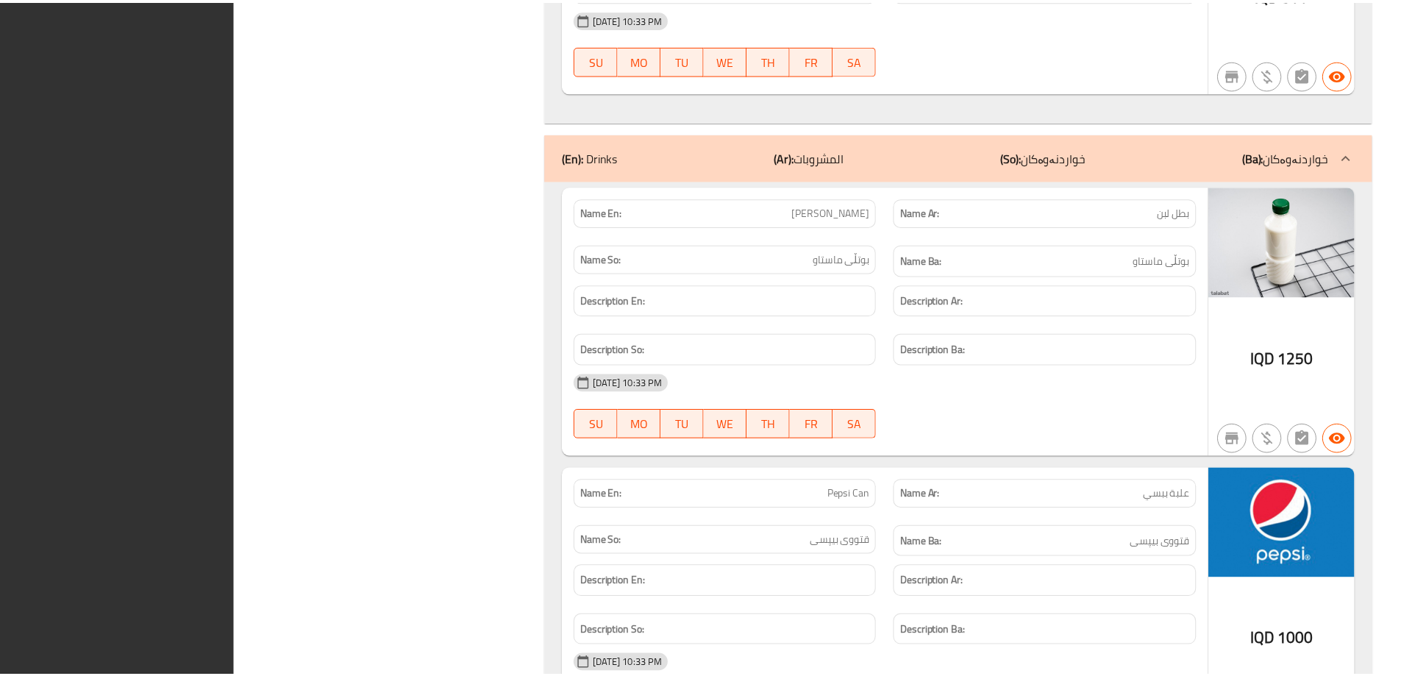
scroll to position [3287, 0]
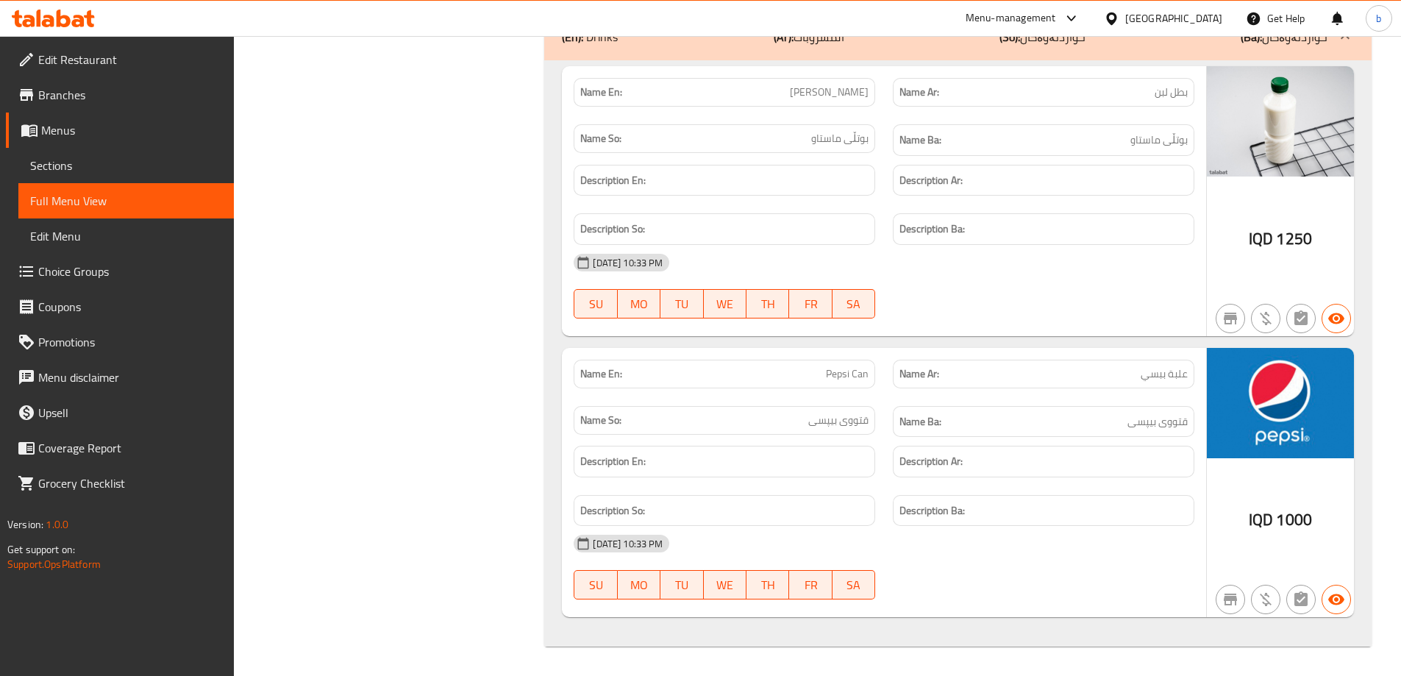
click at [134, 65] on span "Edit Restaurant" at bounding box center [130, 60] width 184 height 18
